Goal: Task Accomplishment & Management: Manage account settings

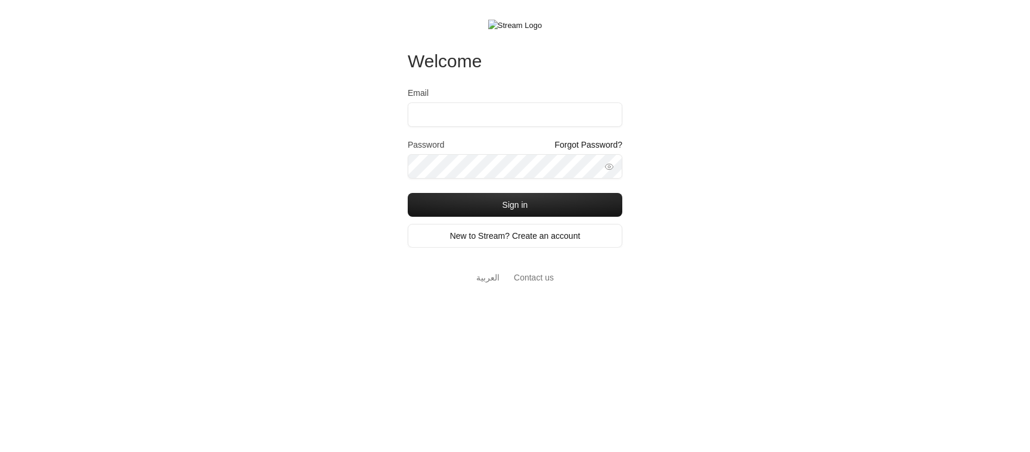
click at [265, 365] on div "Welcome Email Password Forgot Password? Sign in New to Stream? Create an accoun…" at bounding box center [515, 226] width 1030 height 452
